Goal: Information Seeking & Learning: Learn about a topic

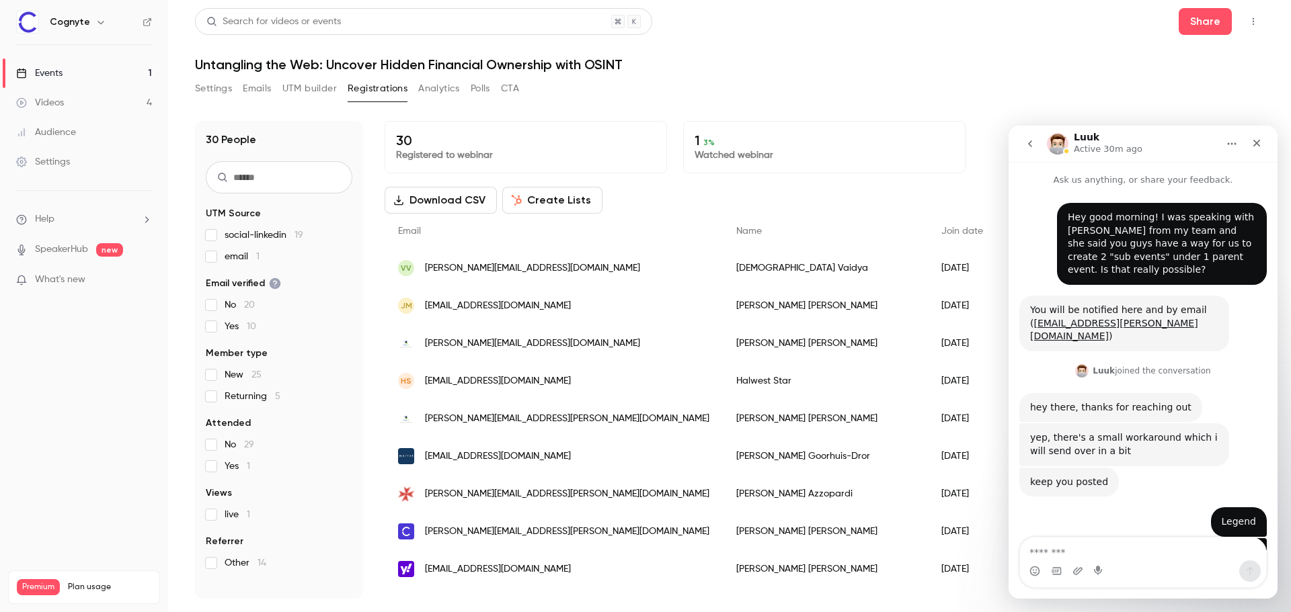
scroll to position [750, 0]
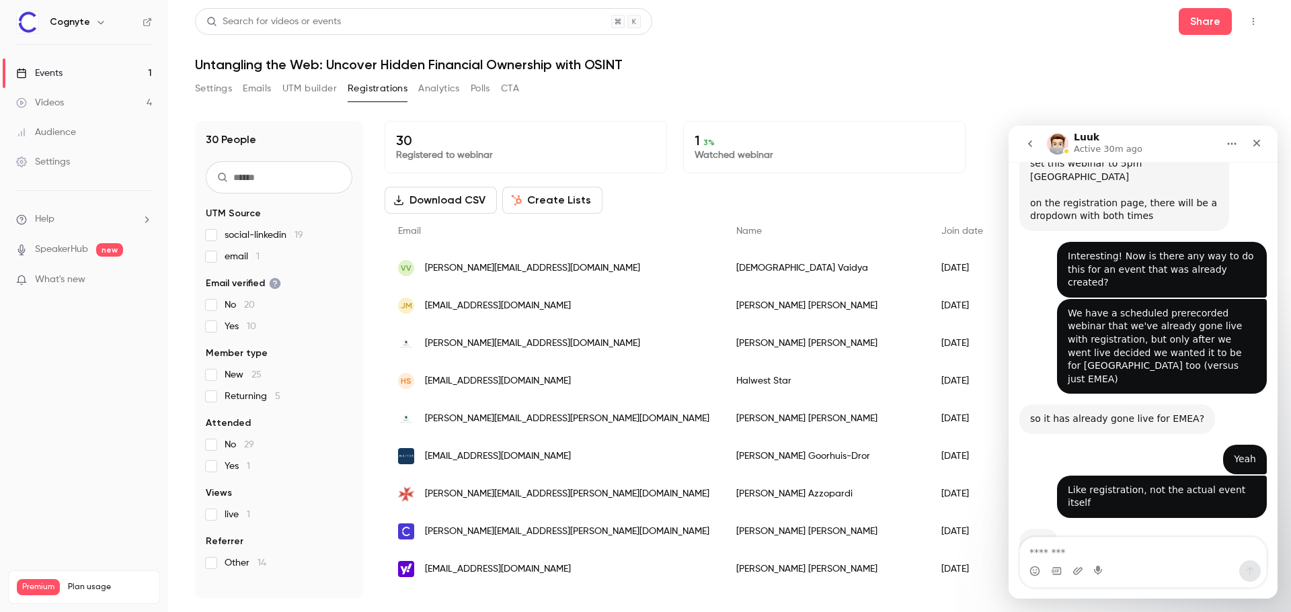
click at [1132, 547] on textarea "Message…" at bounding box center [1143, 549] width 246 height 23
type textarea "**********"
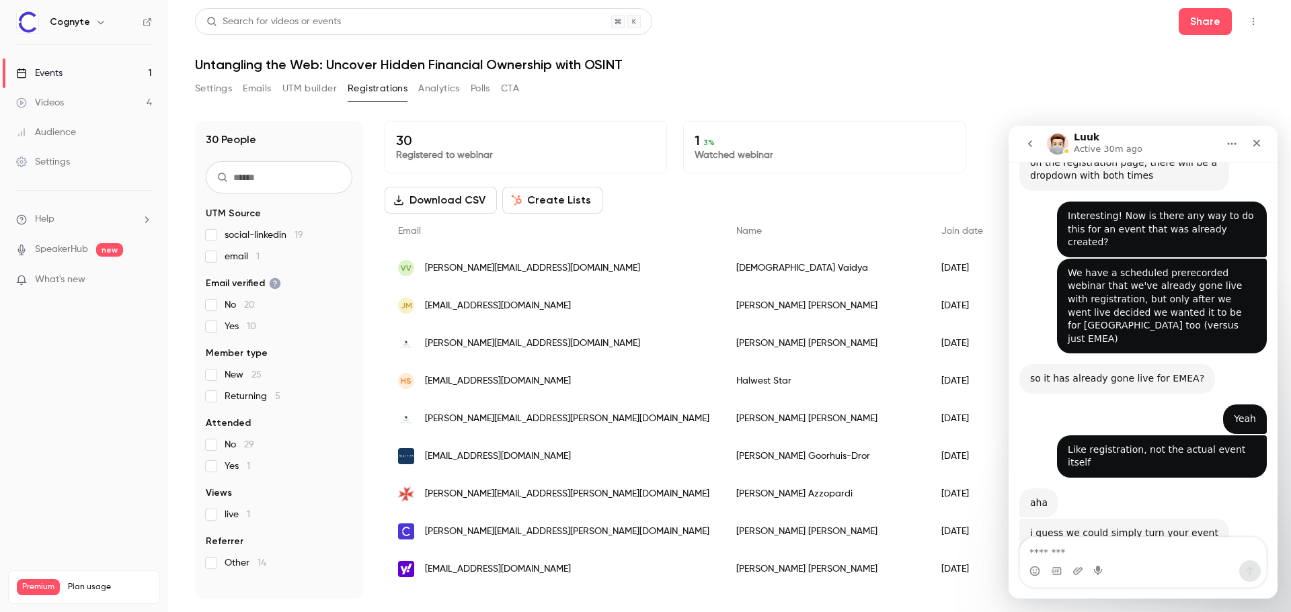
type textarea "*"
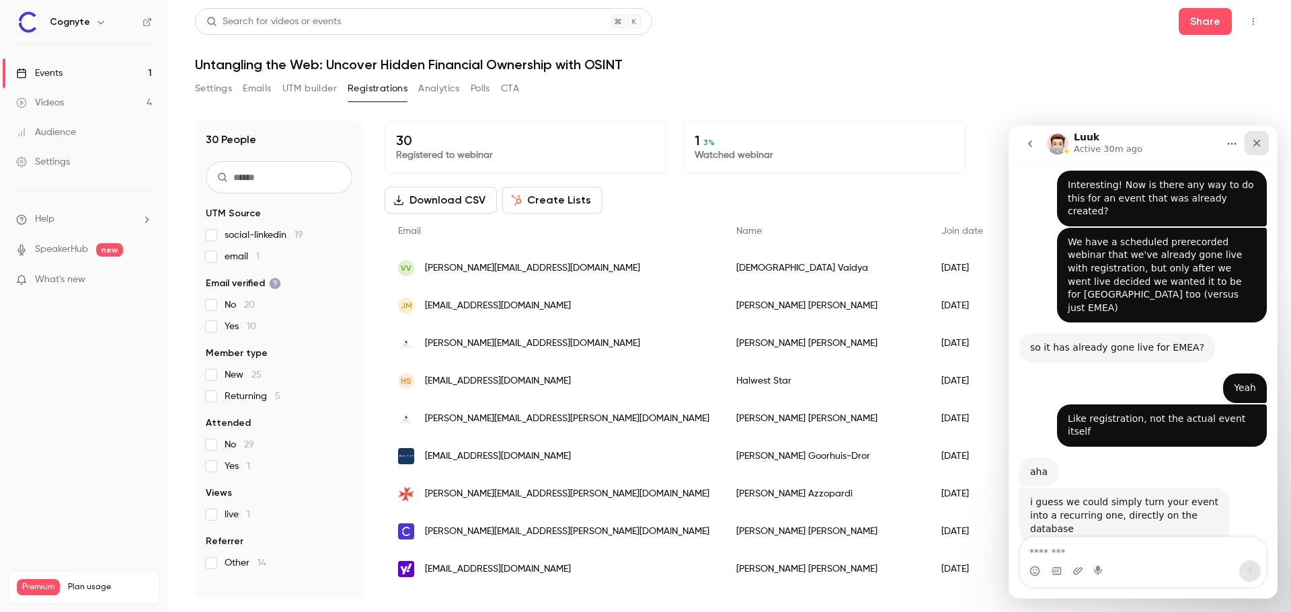
click at [1260, 139] on icon "Close" at bounding box center [1256, 143] width 11 height 11
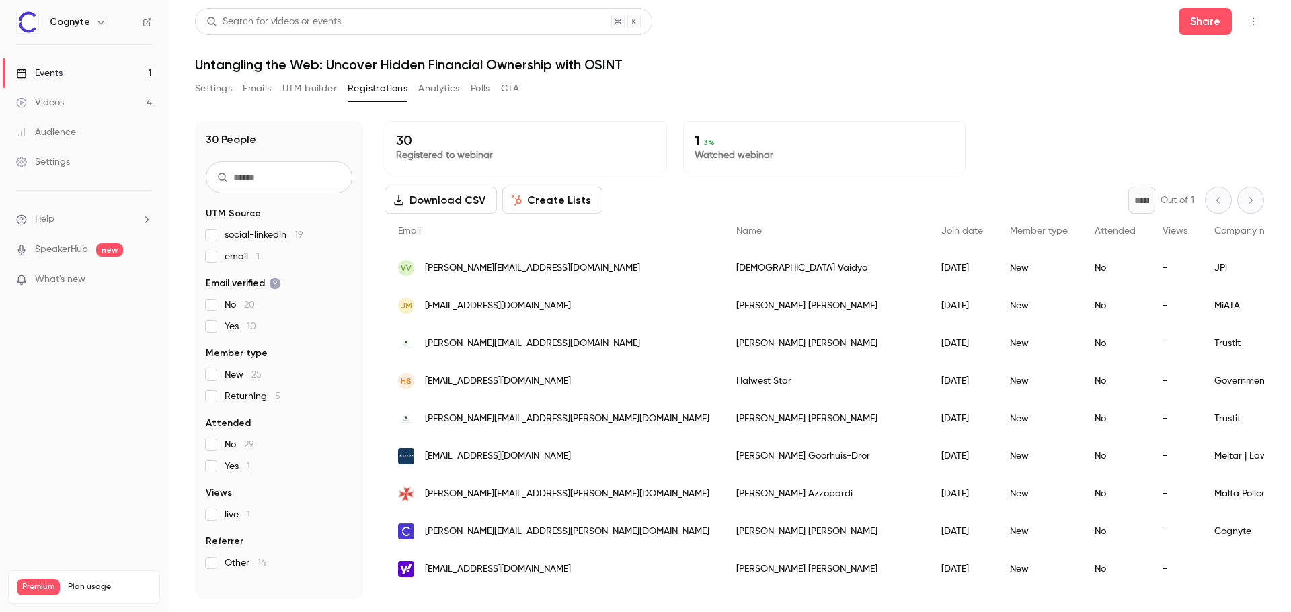
click at [1250, 24] on icon "button" at bounding box center [1253, 21] width 11 height 9
click at [893, 74] on div at bounding box center [645, 306] width 1291 height 612
click at [89, 65] on link "Events 1" at bounding box center [84, 73] width 168 height 30
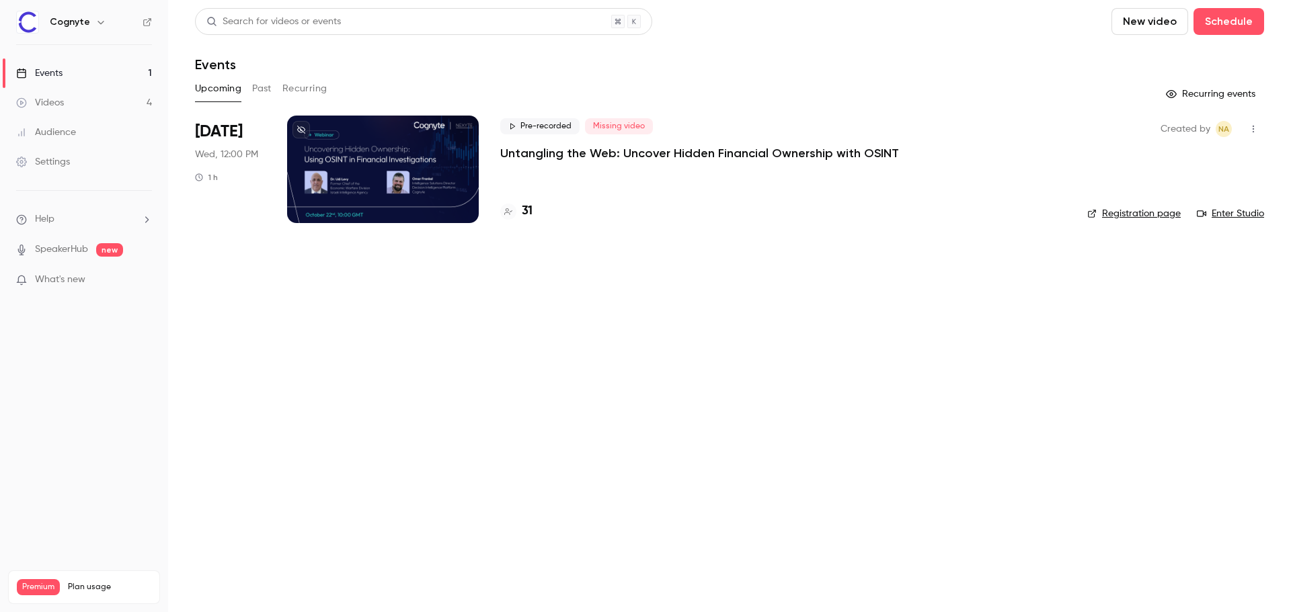
click at [1142, 216] on link "Registration page" at bounding box center [1133, 213] width 93 height 13
click at [83, 219] on li "Help" at bounding box center [84, 219] width 136 height 14
click at [256, 206] on link "Talk to [GEOGRAPHIC_DATA]" at bounding box center [247, 205] width 147 height 36
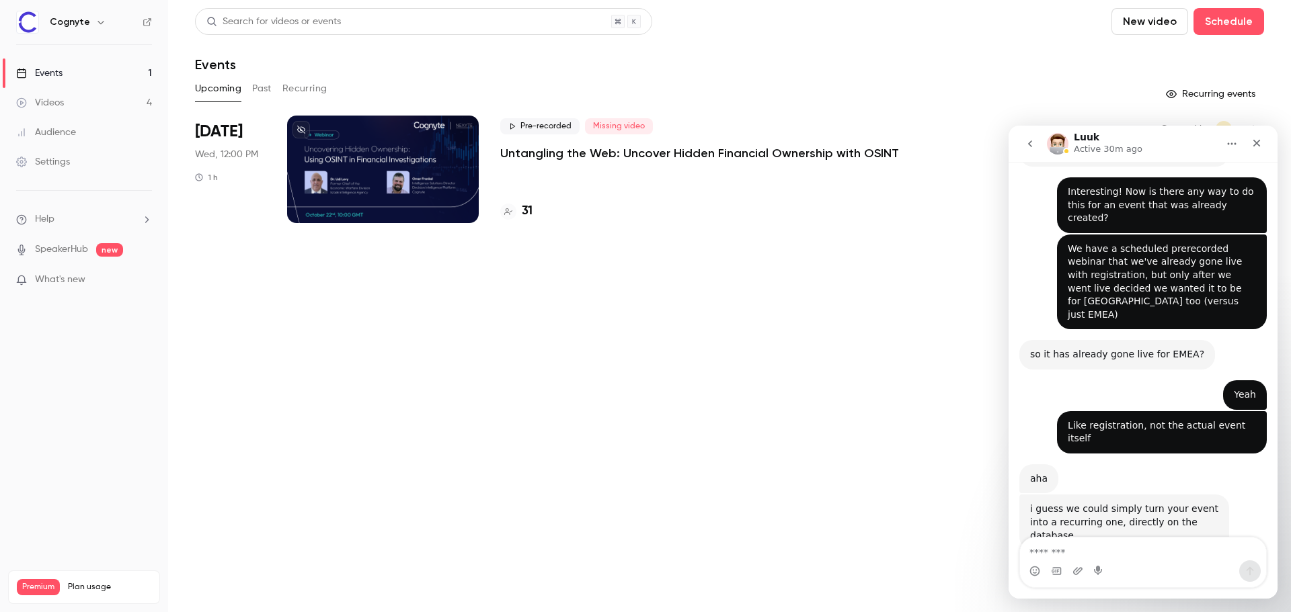
scroll to position [821, 0]
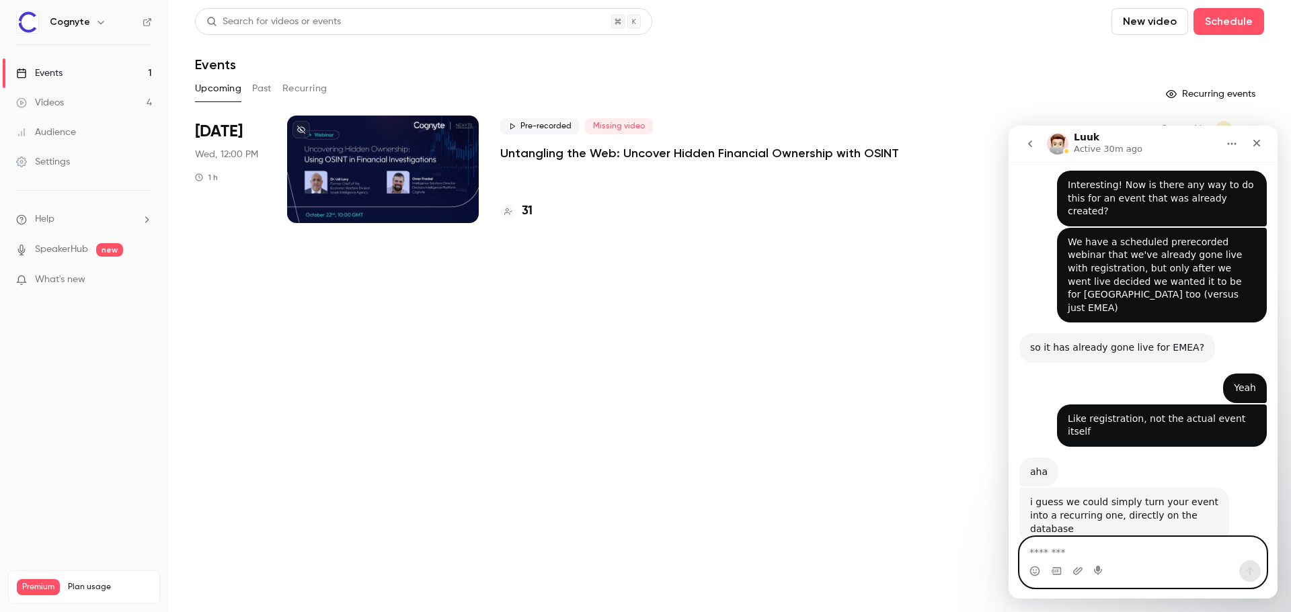
click at [1118, 548] on textarea "Message…" at bounding box center [1143, 549] width 246 height 23
type textarea "***"
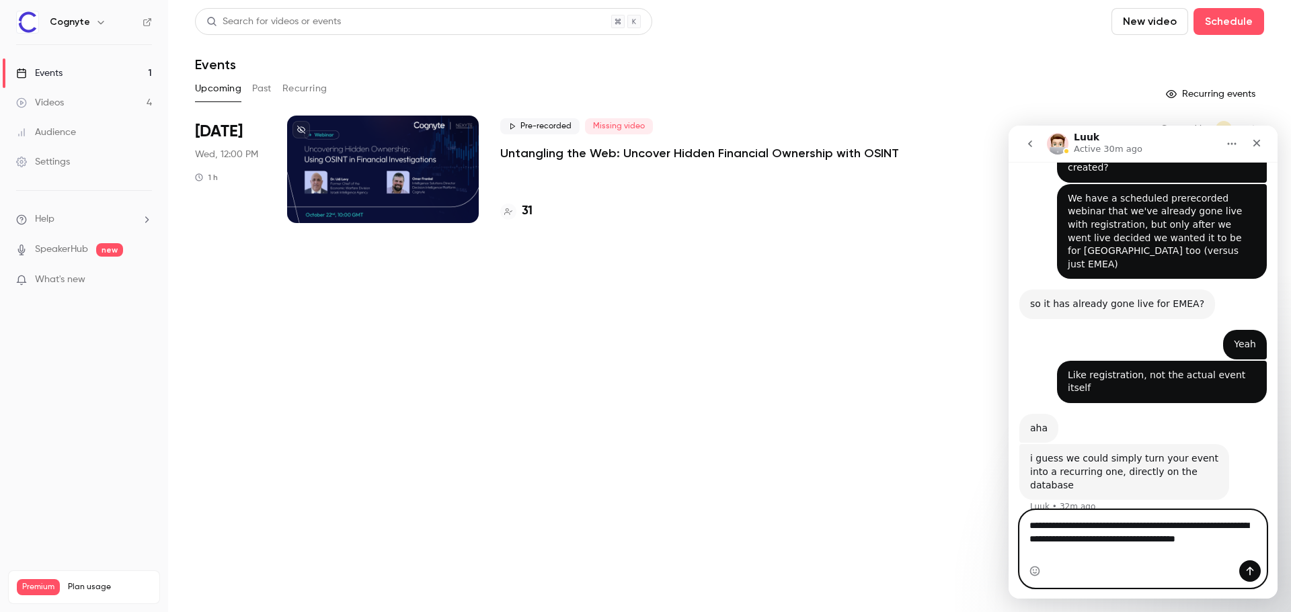
scroll to position [878, 0]
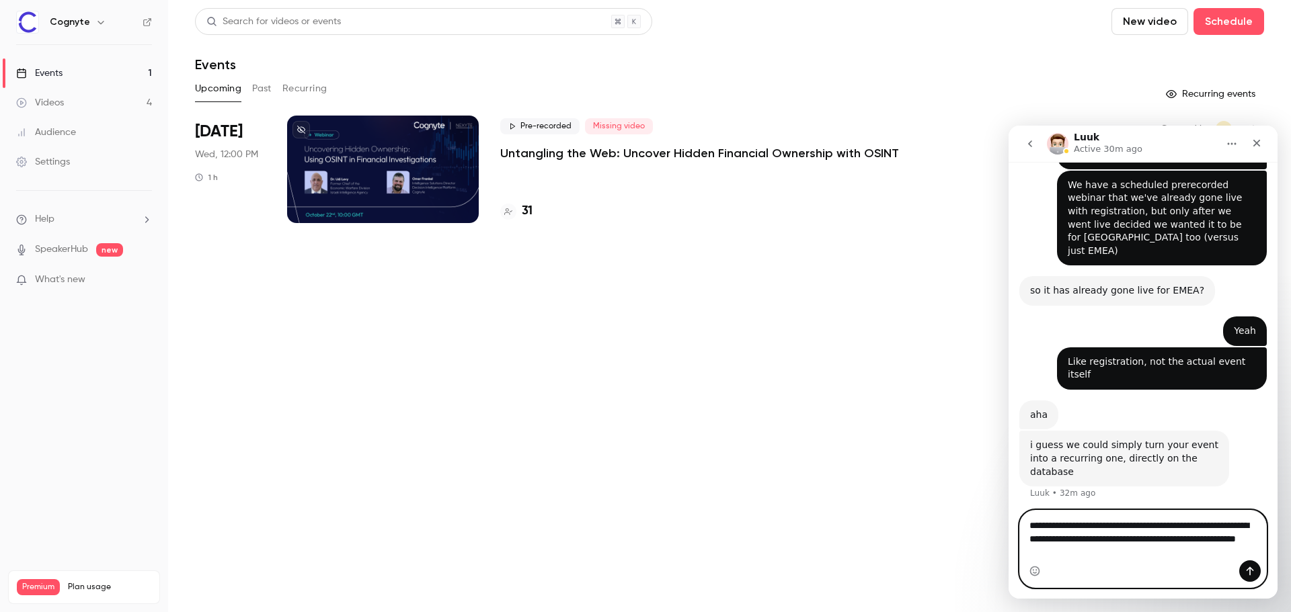
type textarea "**********"
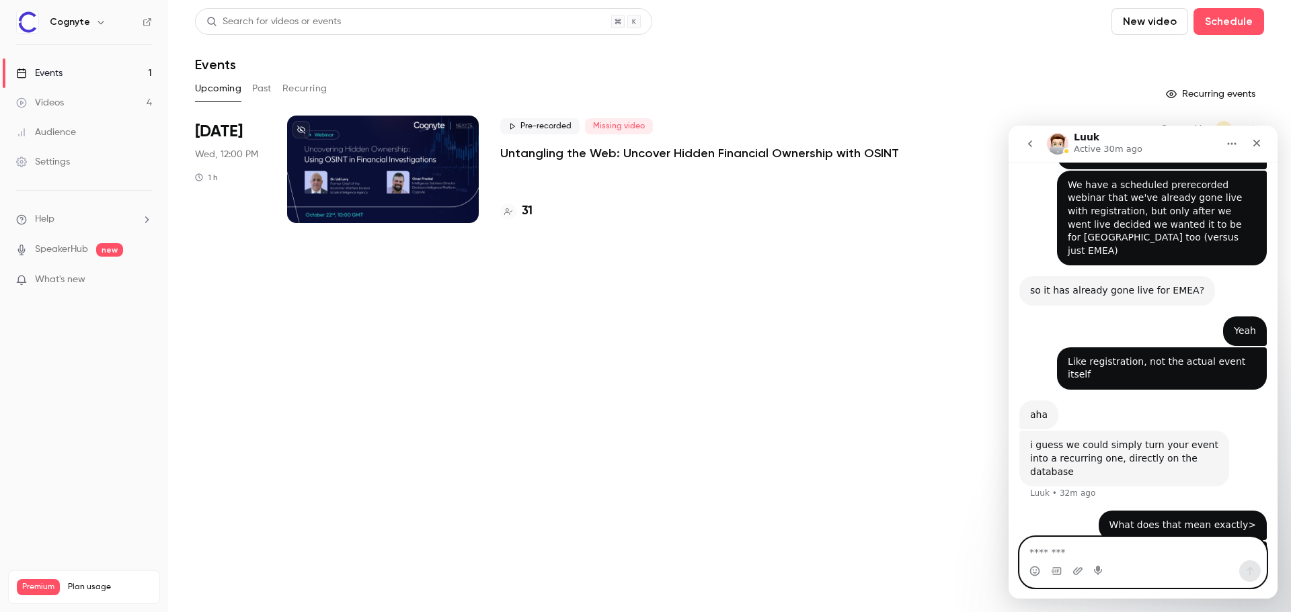
scroll to position [922, 0]
